Goal: Task Accomplishment & Management: Manage account settings

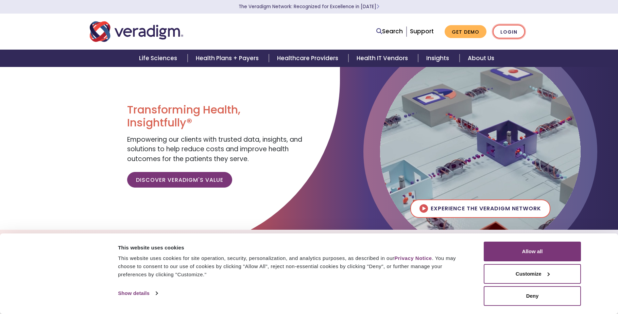
click at [511, 32] on link "Login" at bounding box center [509, 32] width 32 height 14
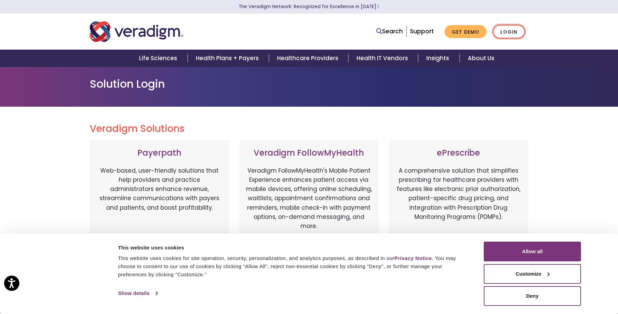
click at [515, 31] on link "Login" at bounding box center [509, 32] width 32 height 14
click at [536, 251] on button "Allow all" at bounding box center [532, 252] width 97 height 20
